Goal: Information Seeking & Learning: Learn about a topic

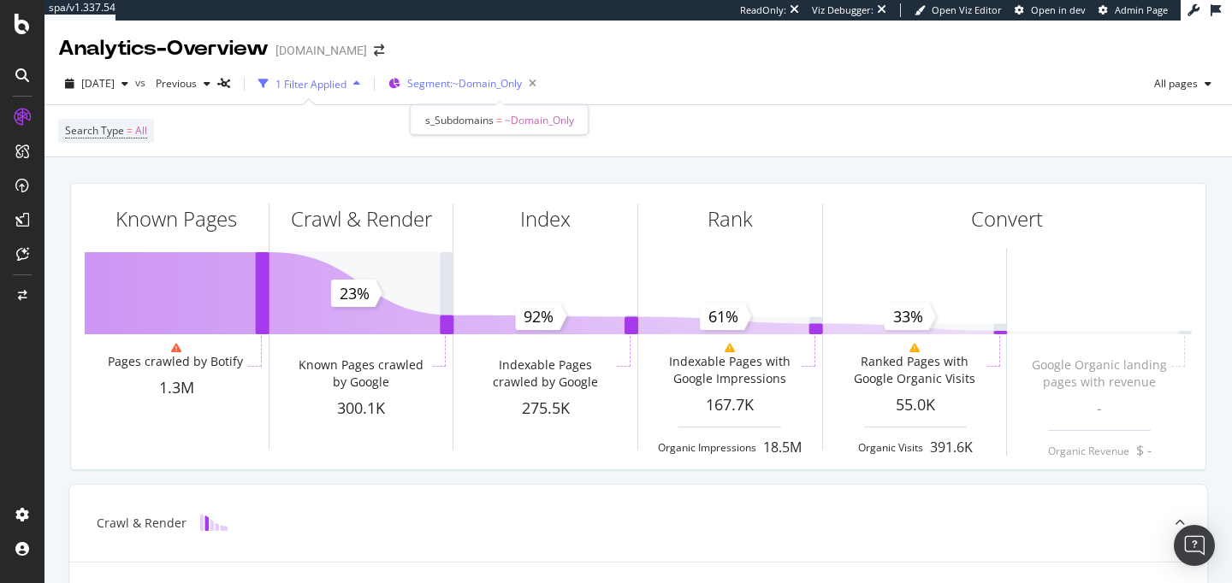
click at [463, 83] on span "Segment: ~Domain_Only" at bounding box center [464, 83] width 115 height 15
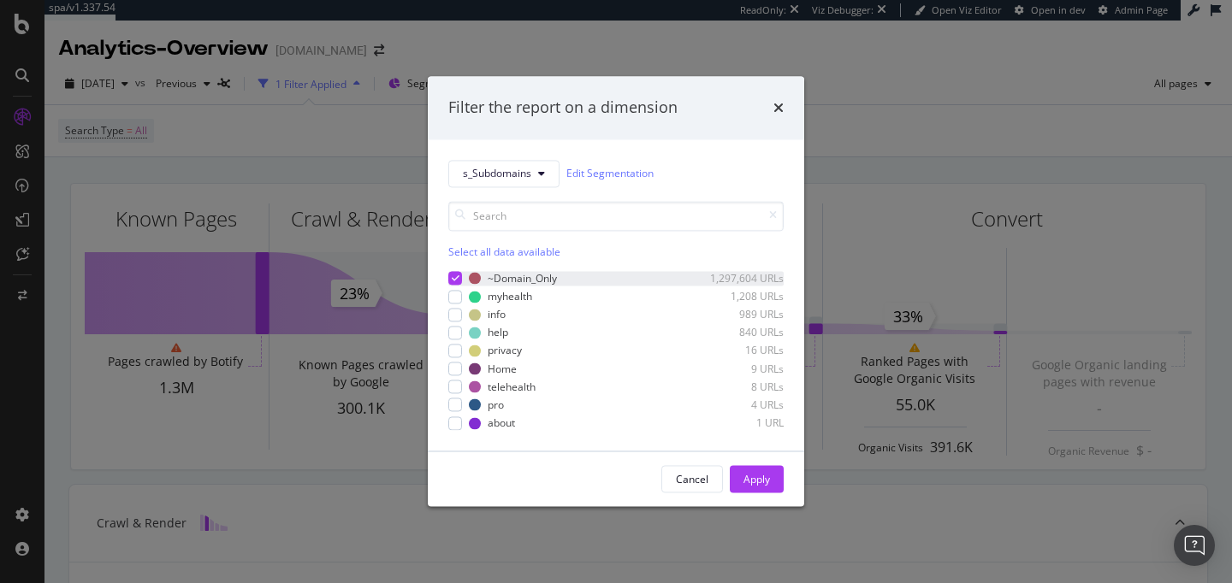
click at [454, 278] on icon "modal" at bounding box center [456, 279] width 8 height 9
click at [458, 303] on div "modal" at bounding box center [455, 297] width 14 height 14
click at [765, 482] on div "Apply" at bounding box center [756, 479] width 27 height 15
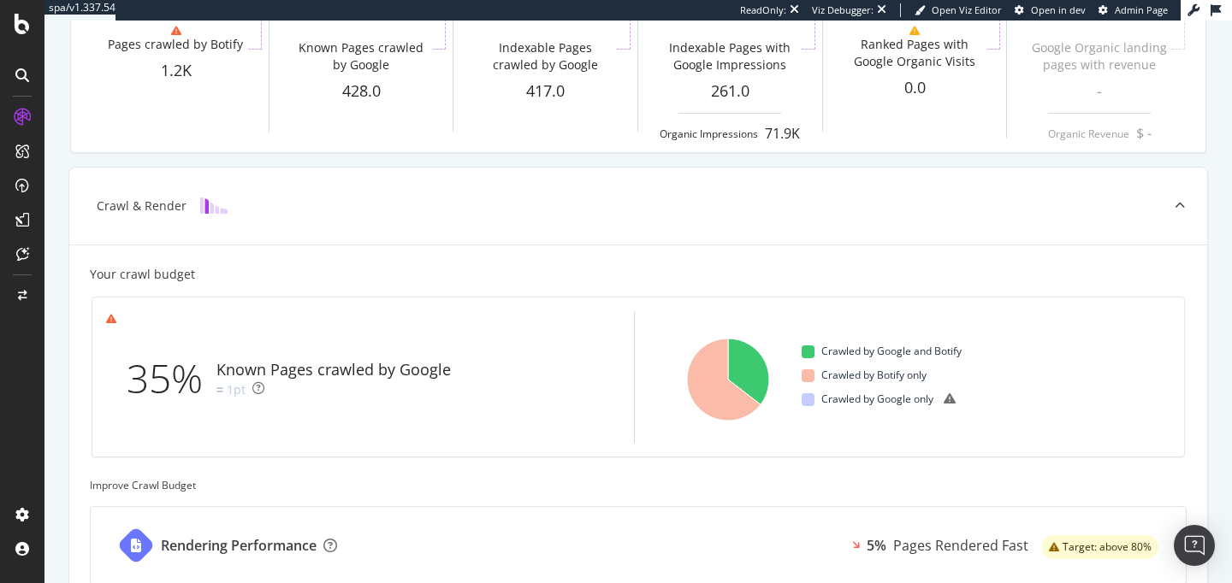
scroll to position [316, 0]
click at [719, 404] on icon "A chart." at bounding box center [724, 381] width 74 height 82
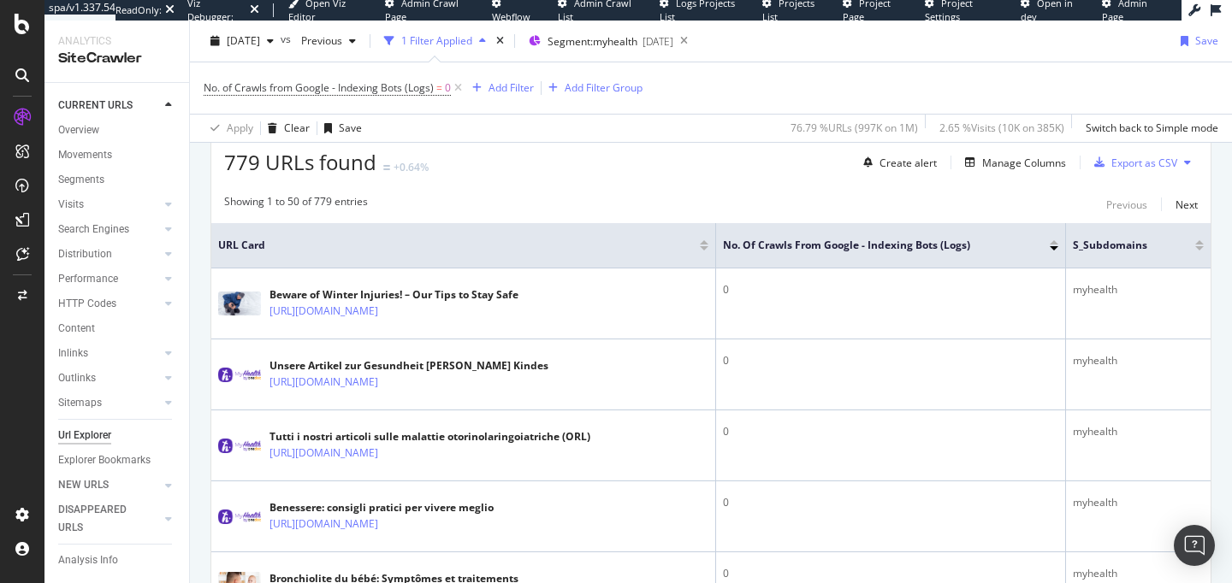
scroll to position [428, 0]
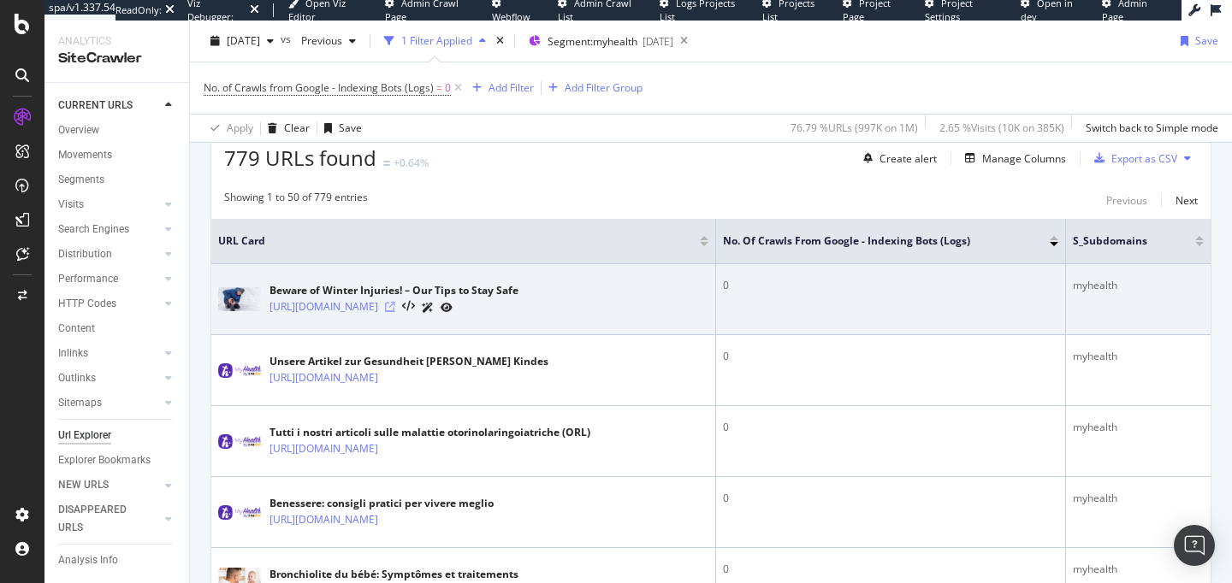
click at [395, 311] on icon at bounding box center [390, 307] width 10 height 10
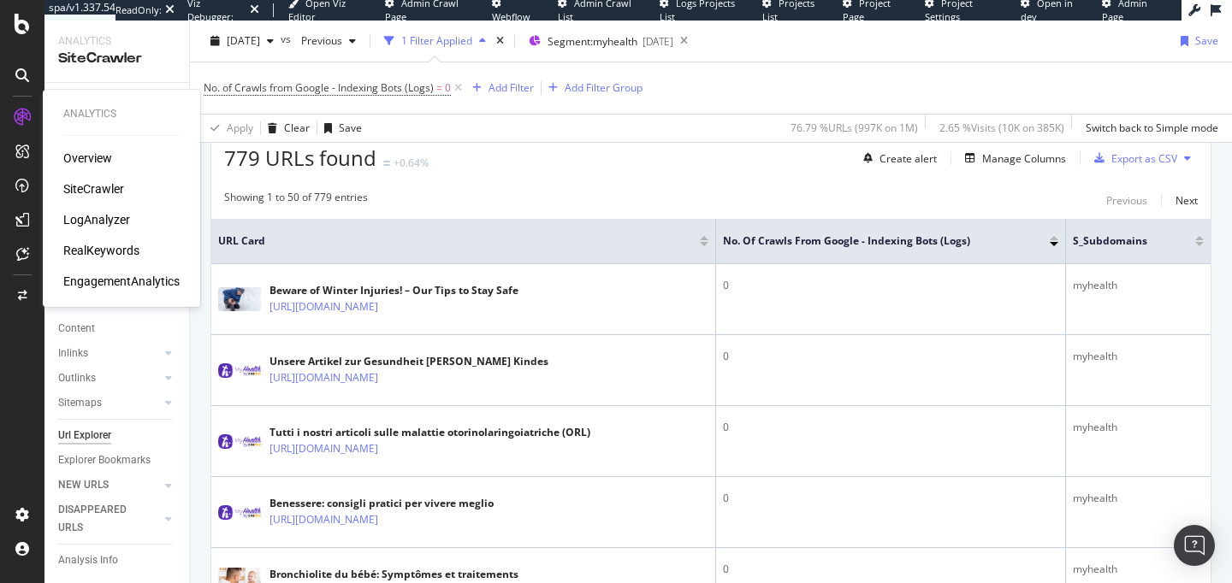
click at [79, 154] on div "Overview" at bounding box center [87, 158] width 49 height 17
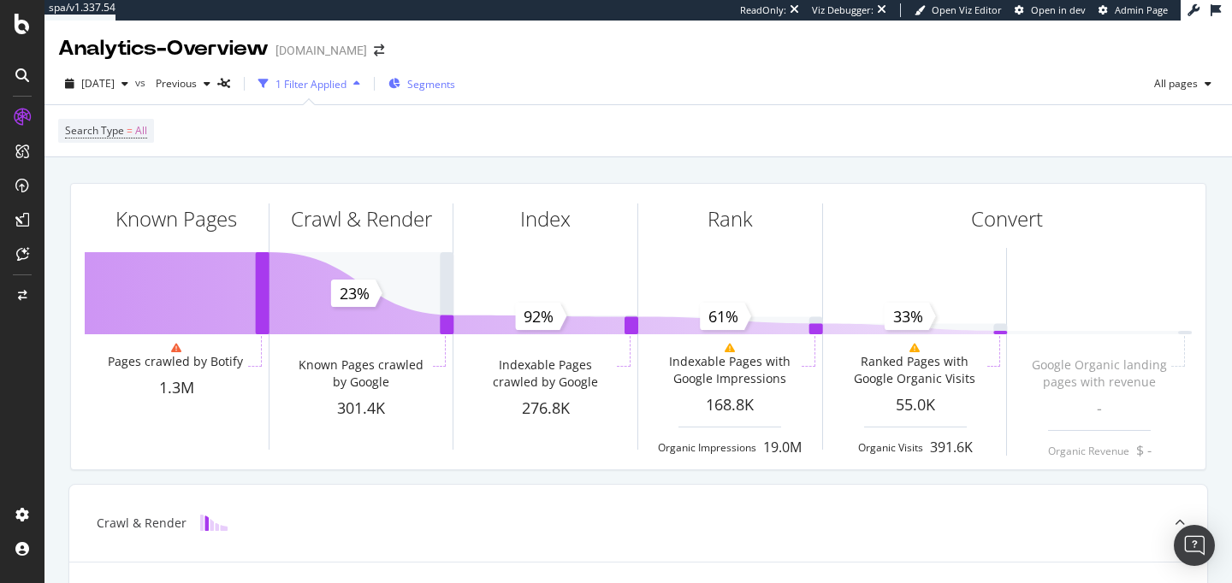
click at [449, 89] on span "Segments" at bounding box center [431, 84] width 48 height 15
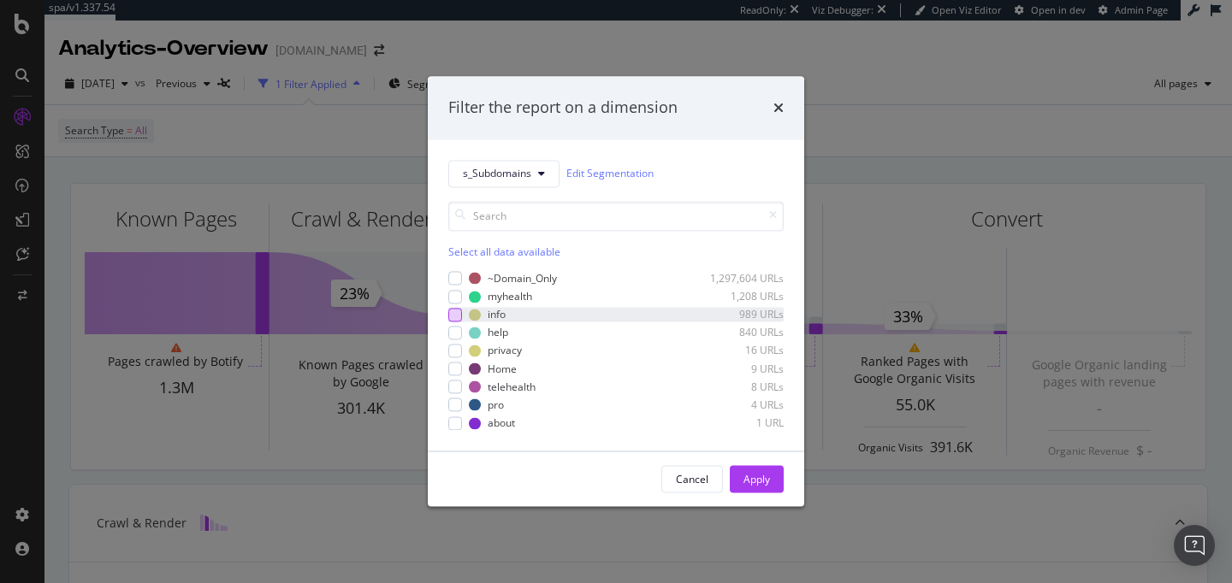
click at [461, 313] on div "modal" at bounding box center [455, 315] width 14 height 14
click at [755, 494] on div "Cancel Apply" at bounding box center [616, 480] width 376 height 55
click at [754, 488] on div "Apply" at bounding box center [756, 480] width 27 height 26
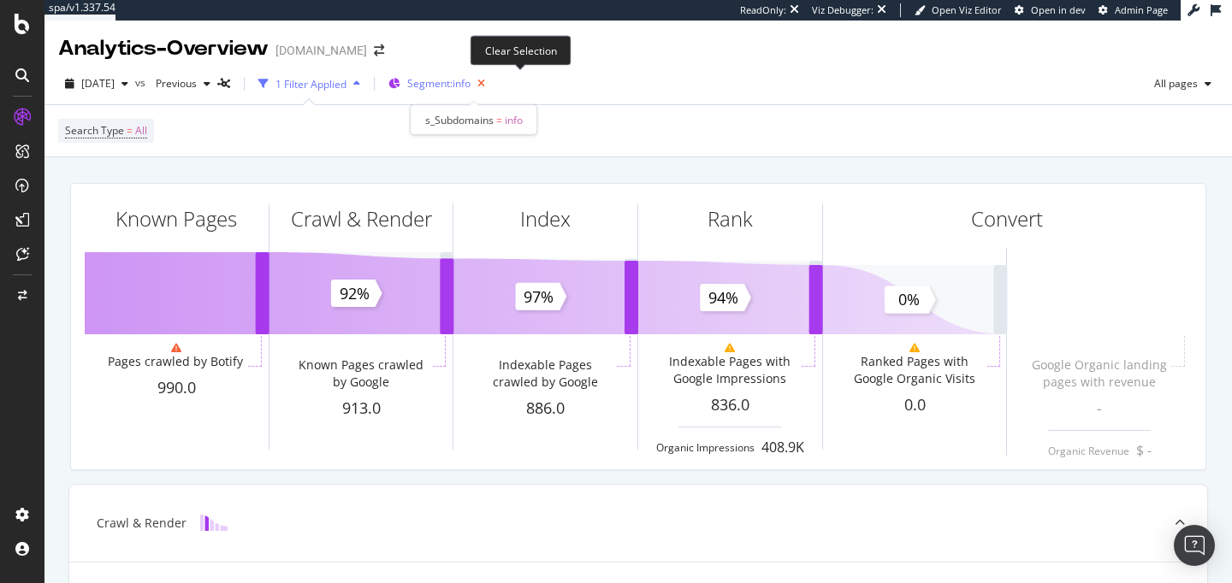
click at [492, 86] on icon "button" at bounding box center [480, 84] width 21 height 24
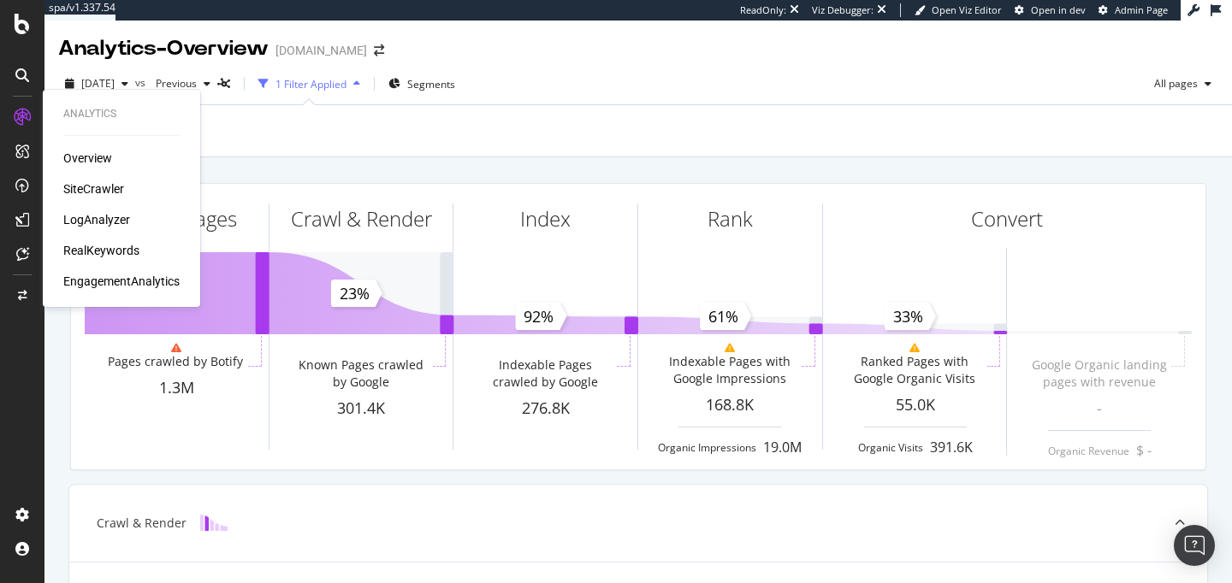
click at [78, 186] on div "SiteCrawler" at bounding box center [93, 188] width 61 height 17
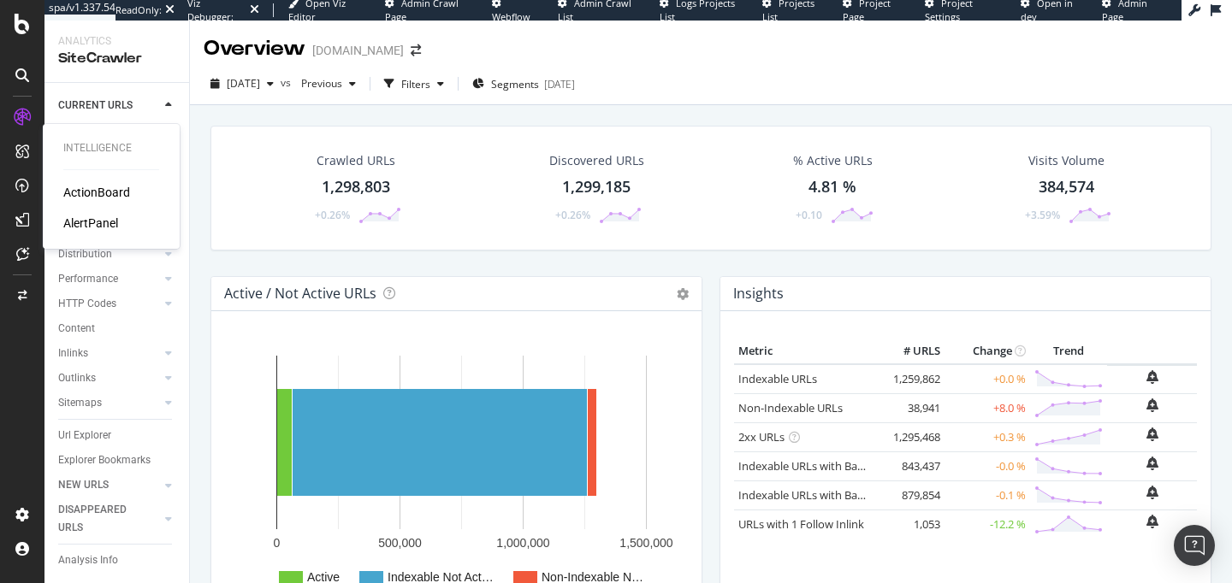
click at [79, 196] on div "ActionBoard" at bounding box center [96, 192] width 67 height 17
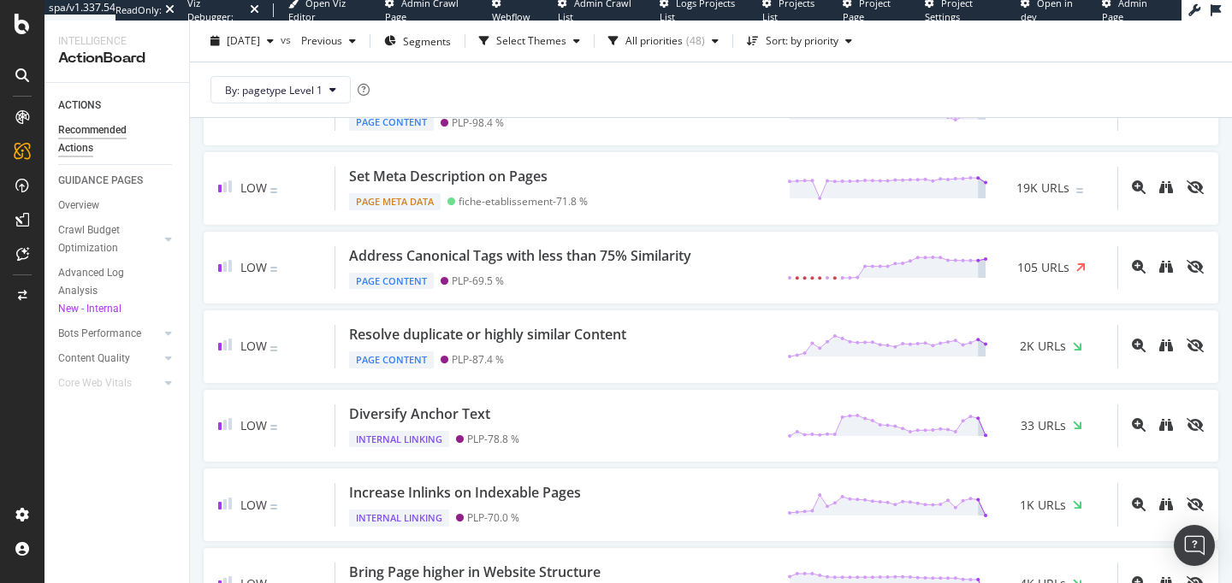
scroll to position [630, 0]
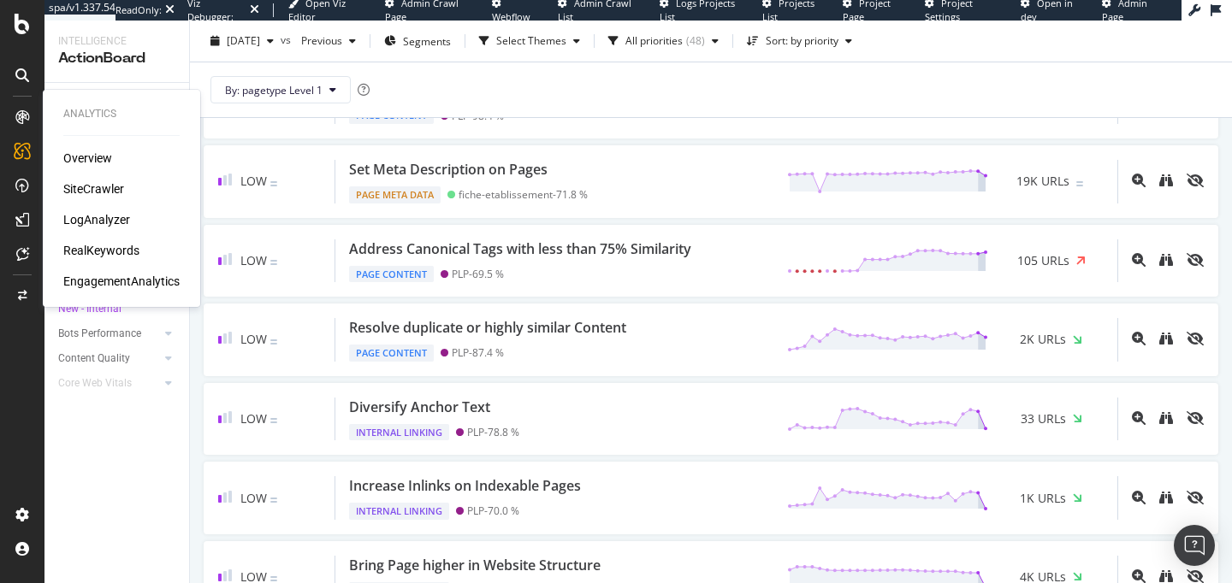
click at [81, 186] on div "SiteCrawler" at bounding box center [93, 188] width 61 height 17
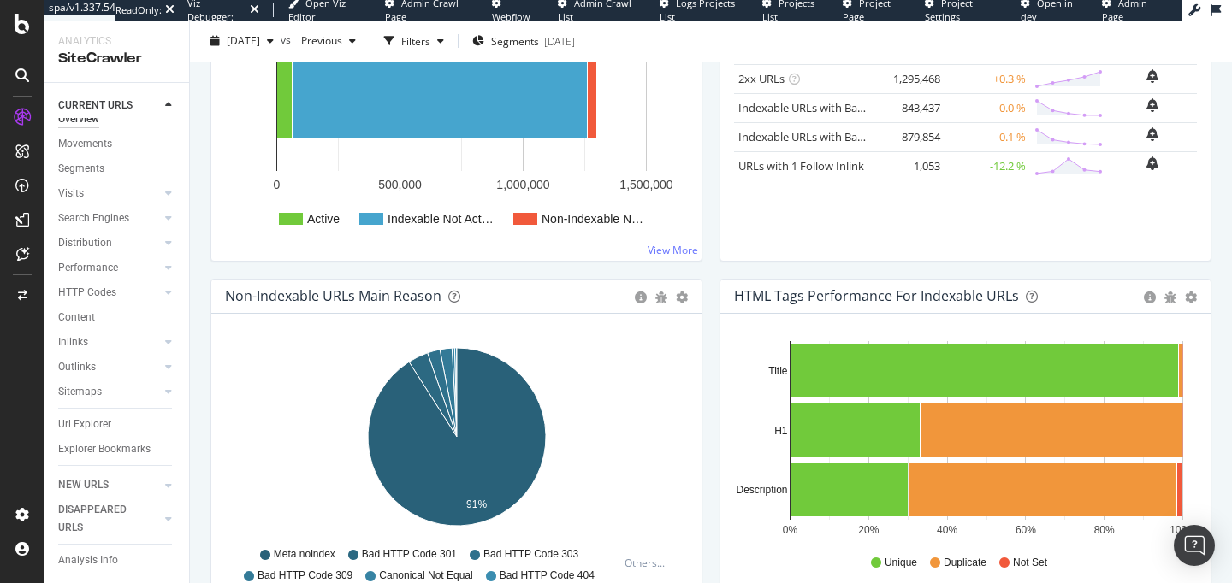
scroll to position [357, 0]
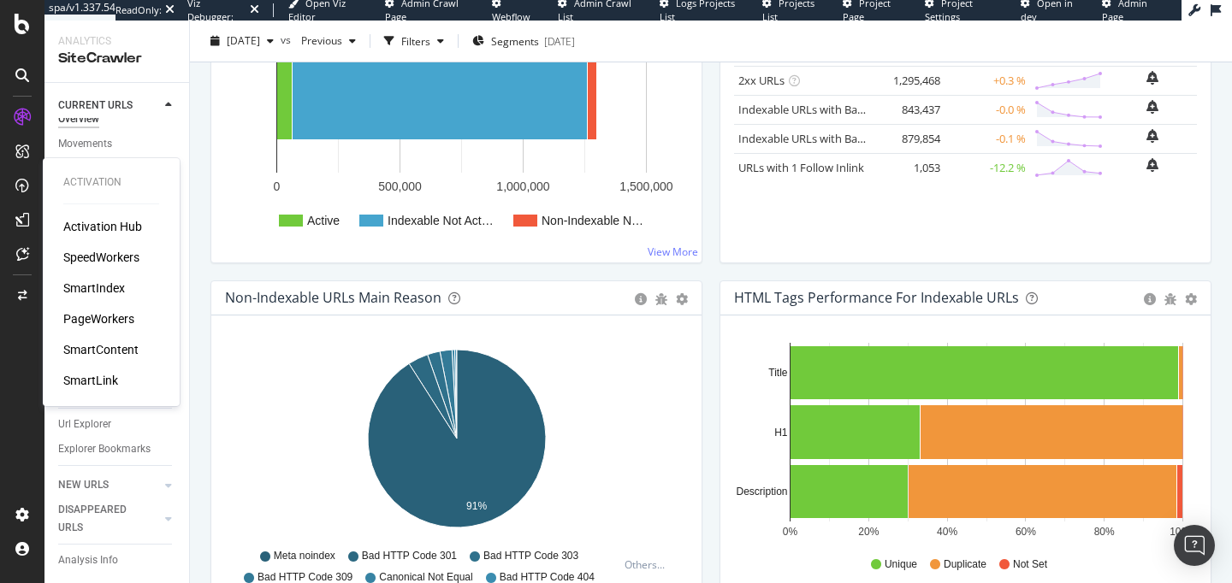
click at [114, 353] on div "SmartContent" at bounding box center [100, 349] width 75 height 17
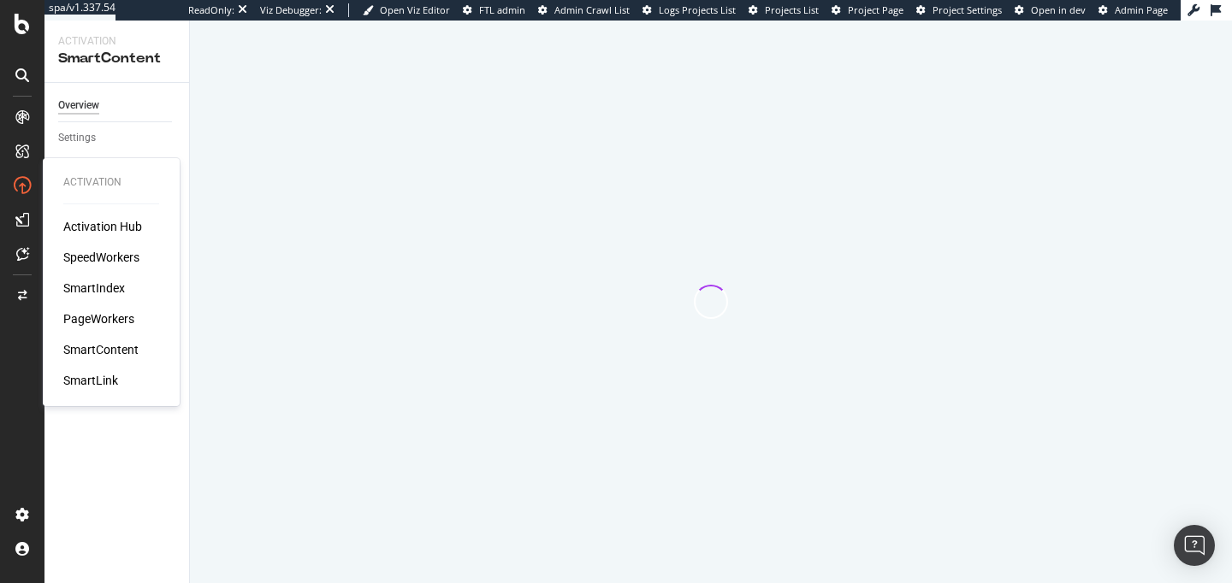
click at [88, 295] on div "SmartIndex" at bounding box center [94, 288] width 62 height 17
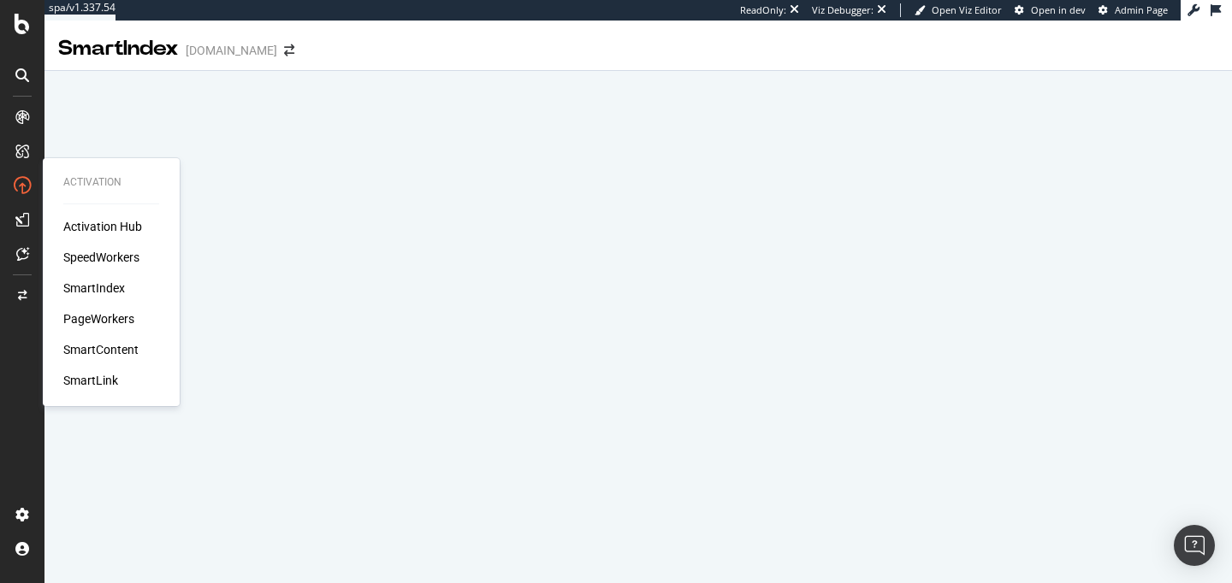
click at [92, 317] on div "PageWorkers" at bounding box center [98, 319] width 71 height 17
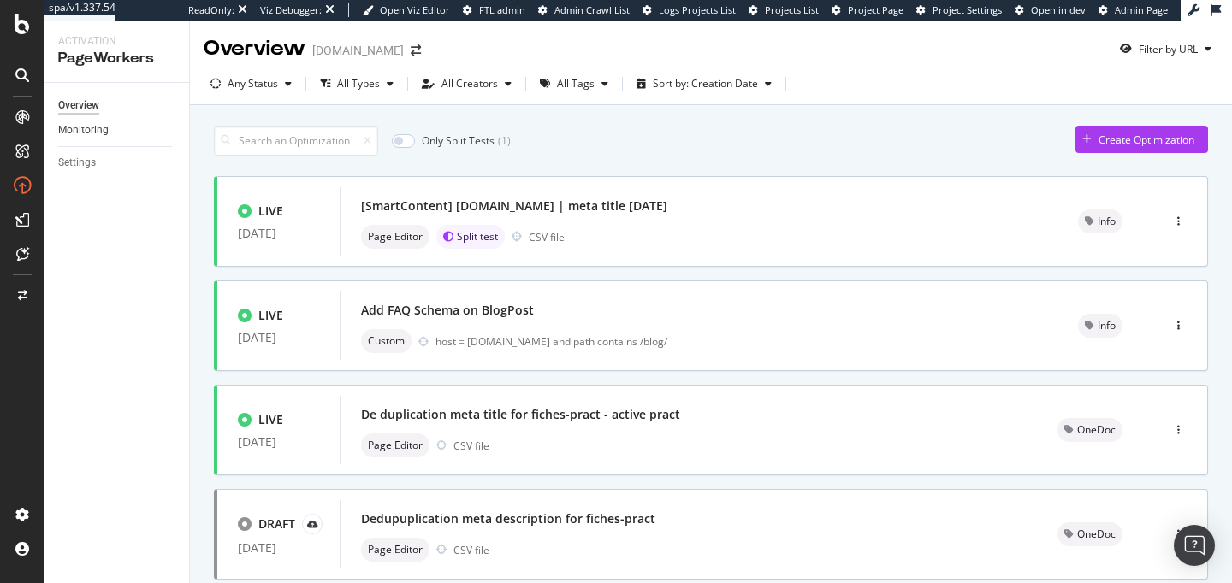
click at [108, 127] on link "Monitoring" at bounding box center [117, 130] width 119 height 18
